Goal: Task Accomplishment & Management: Manage account settings

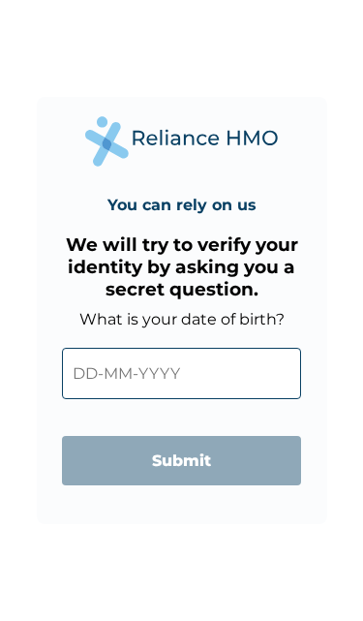
click at [168, 373] on input "text" at bounding box center [181, 373] width 239 height 51
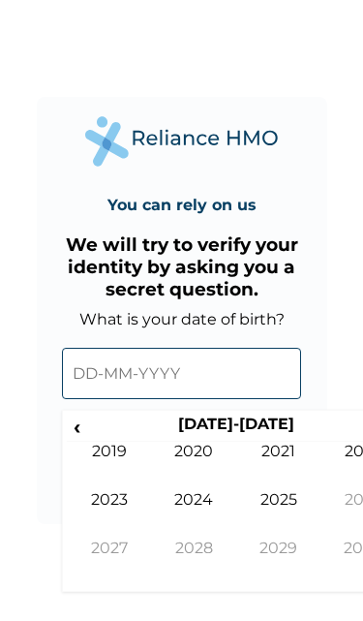
click at [120, 384] on input "text" at bounding box center [181, 373] width 239 height 51
click at [86, 434] on span "‹" at bounding box center [77, 427] width 20 height 24
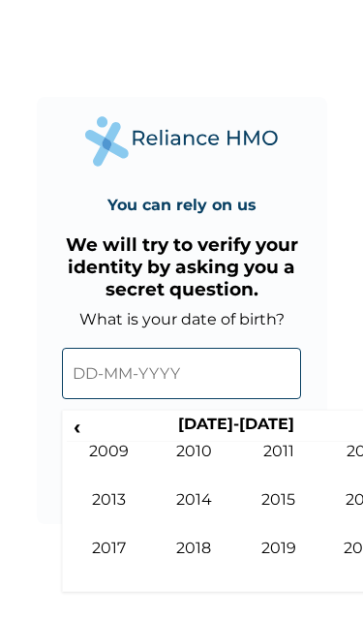
click at [93, 431] on th "[DATE]-[DATE]" at bounding box center [235, 428] width 297 height 27
click at [93, 437] on th "[DATE]-[DATE]" at bounding box center [235, 428] width 297 height 27
click at [79, 434] on span "‹" at bounding box center [77, 427] width 20 height 24
click at [71, 430] on span "‹" at bounding box center [77, 427] width 20 height 24
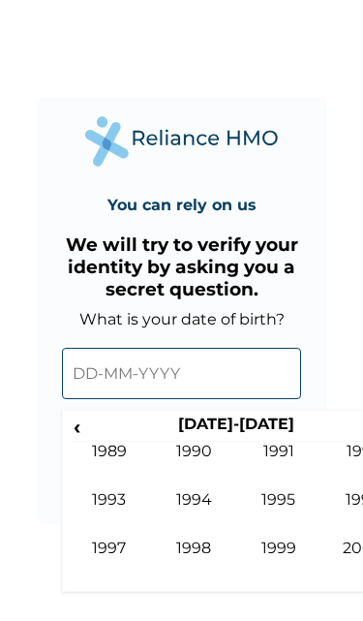
click at [203, 456] on td "1990" at bounding box center [194, 466] width 85 height 48
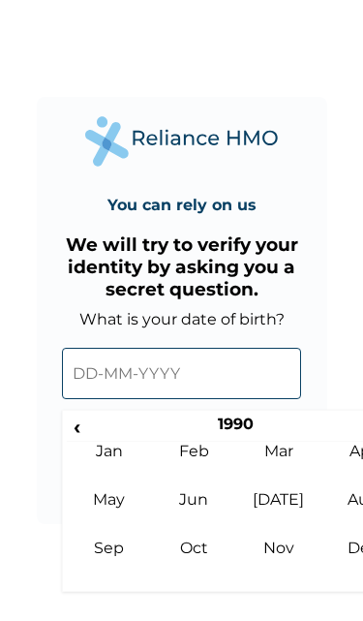
click at [201, 507] on td "Jun" at bounding box center [194, 514] width 85 height 48
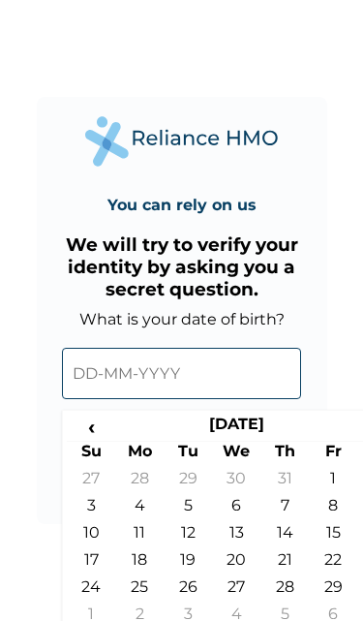
click at [184, 539] on td "12" at bounding box center [188, 536] width 48 height 27
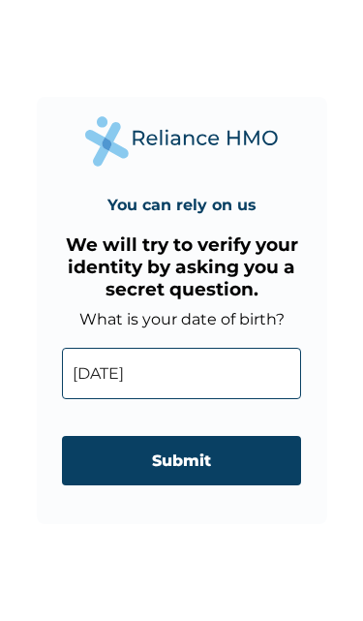
type input "[DATE]"
click at [196, 463] on input "Submit" at bounding box center [181, 460] width 239 height 49
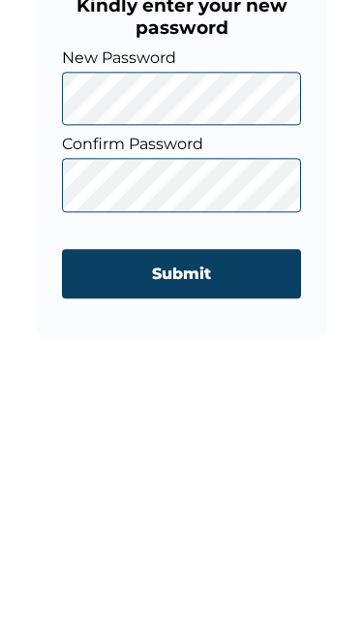
click at [231, 462] on input "Submit" at bounding box center [181, 486] width 239 height 49
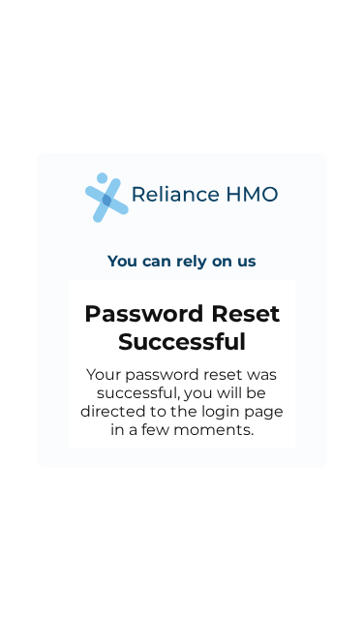
scroll to position [25, 0]
